Goal: Transaction & Acquisition: Book appointment/travel/reservation

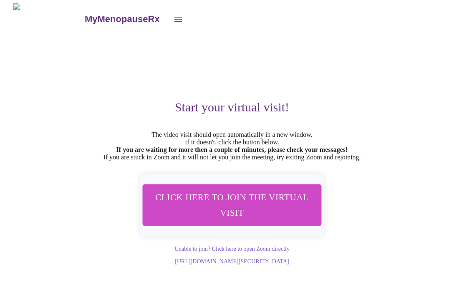
click at [173, 15] on icon "open drawer" at bounding box center [178, 19] width 10 height 10
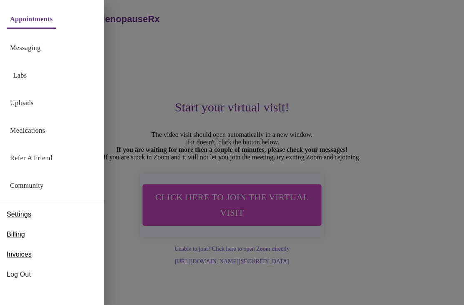
click at [47, 22] on link "Appointments" at bounding box center [31, 19] width 43 height 12
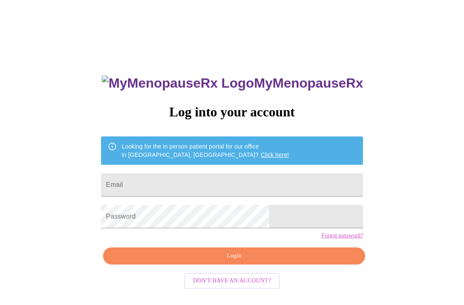
scroll to position [8, 0]
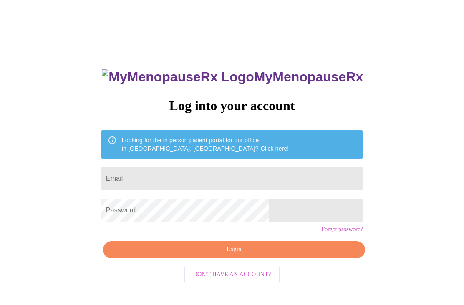
click at [244, 181] on input "Email" at bounding box center [232, 178] width 262 height 23
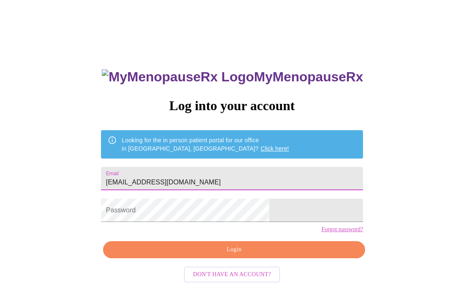
type input "[EMAIL_ADDRESS][DOMAIN_NAME]"
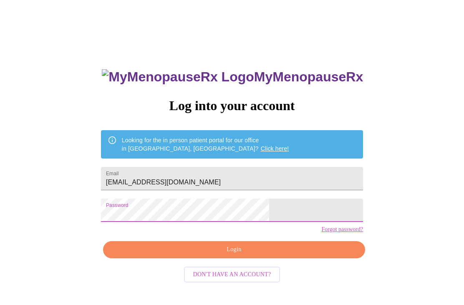
click at [228, 255] on span "Login" at bounding box center [234, 250] width 243 height 10
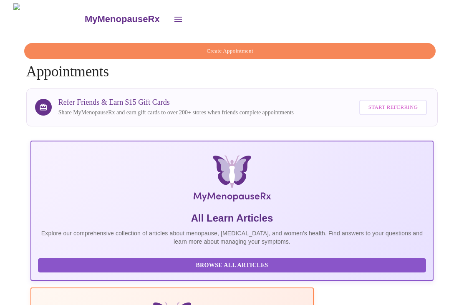
click at [247, 48] on span "Create Appointment" at bounding box center [230, 51] width 393 height 10
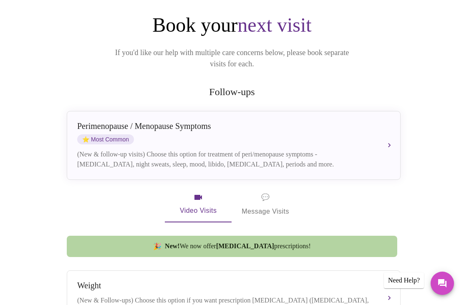
scroll to position [79, 0]
click at [276, 130] on div "Perimenopause / Menopause Symptoms ⭐ Most Common" at bounding box center [225, 132] width 296 height 23
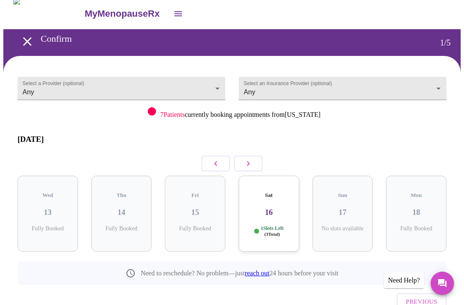
click at [251, 159] on icon "button" at bounding box center [248, 164] width 10 height 10
click at [213, 83] on body "MyMenopauseRx Confirm 1 / 5 Select a Provider (optional) Any Any Select an Insu…" at bounding box center [232, 175] width 458 height 355
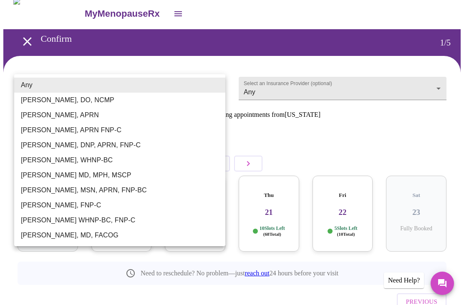
click at [75, 127] on li "[PERSON_NAME], APRN FNP-C" at bounding box center [119, 130] width 211 height 15
type input "[PERSON_NAME], APRN FNP-C"
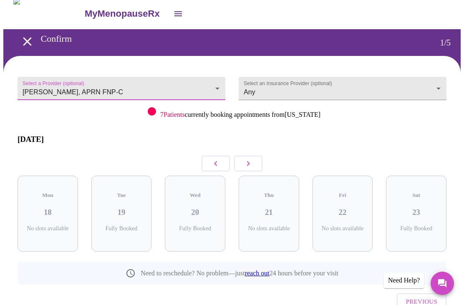
click at [254, 156] on button "button" at bounding box center [248, 164] width 28 height 16
click at [253, 156] on button "button" at bounding box center [248, 164] width 28 height 16
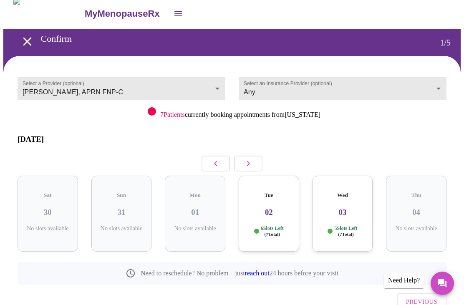
click at [255, 156] on button "button" at bounding box center [248, 164] width 28 height 16
click at [254, 156] on button "button" at bounding box center [248, 164] width 28 height 16
click at [256, 156] on button "button" at bounding box center [248, 164] width 28 height 16
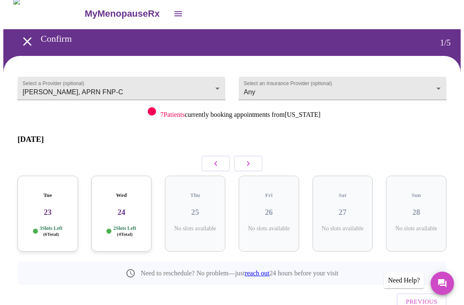
click at [256, 152] on div at bounding box center [232, 164] width 429 height 24
click at [255, 152] on div at bounding box center [232, 164] width 429 height 24
click at [253, 156] on button "button" at bounding box center [248, 164] width 28 height 16
click at [252, 156] on button "button" at bounding box center [248, 164] width 28 height 16
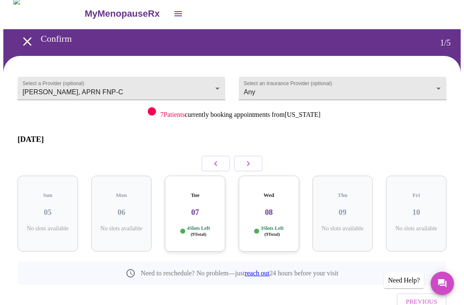
click at [251, 152] on div at bounding box center [232, 164] width 429 height 24
click at [252, 156] on button "button" at bounding box center [248, 164] width 28 height 16
click at [251, 156] on button "button" at bounding box center [248, 164] width 28 height 16
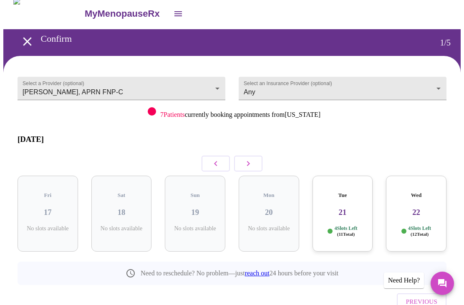
click at [422, 208] on h3 "22" at bounding box center [416, 212] width 47 height 9
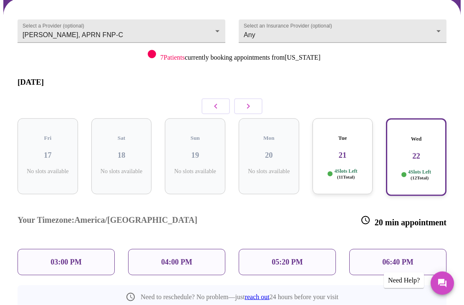
scroll to position [73, 0]
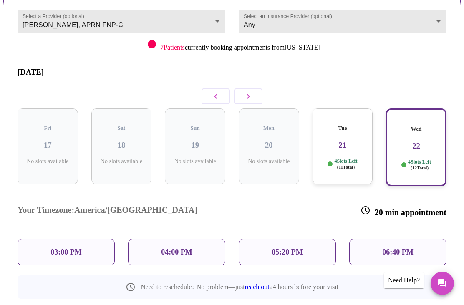
click at [71, 248] on p "03:00 PM" at bounding box center [66, 252] width 31 height 9
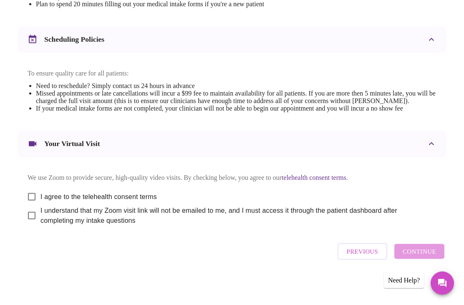
scroll to position [290, 0]
click at [35, 206] on input "I agree to the telehealth consent terms" at bounding box center [32, 197] width 18 height 18
checkbox input "true"
click at [27, 225] on input "I understand that my Zoom visit link will not be emailed to me, and I must acce…" at bounding box center [32, 216] width 18 height 18
checkbox input "true"
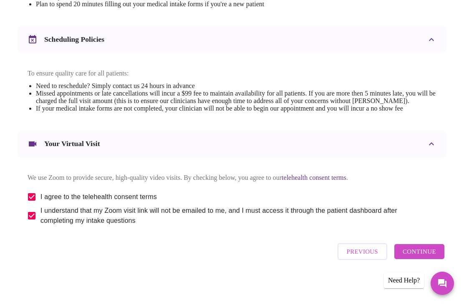
click at [426, 257] on span "Continue" at bounding box center [419, 251] width 33 height 11
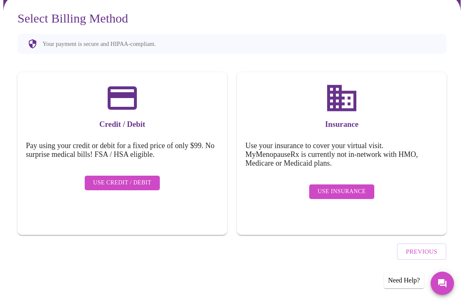
scroll to position [18, 0]
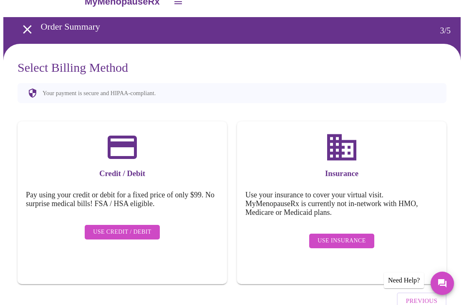
click at [351, 236] on span "Use Insurance" at bounding box center [342, 241] width 48 height 10
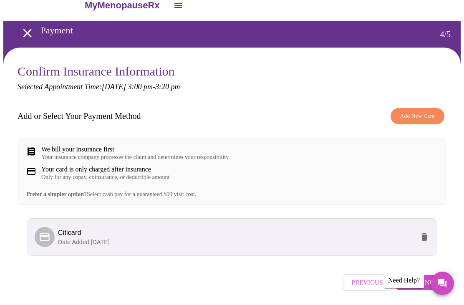
scroll to position [25, 0]
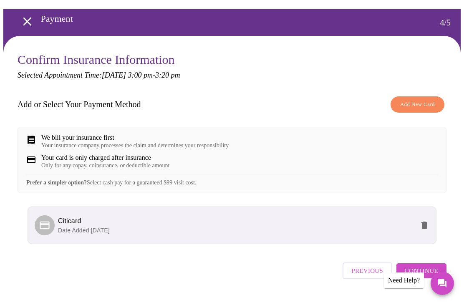
click at [426, 276] on span "Continue" at bounding box center [421, 271] width 33 height 11
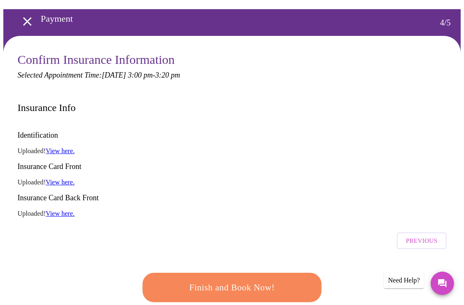
click at [277, 280] on span "Finish and Book Now!" at bounding box center [232, 287] width 155 height 15
